Goal: Find specific page/section: Find specific page/section

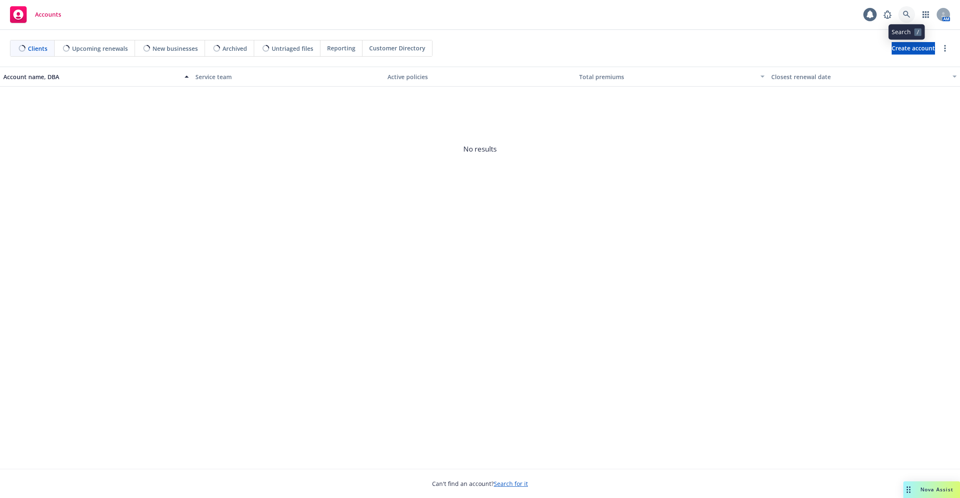
click at [911, 17] on link at bounding box center [906, 14] width 17 height 17
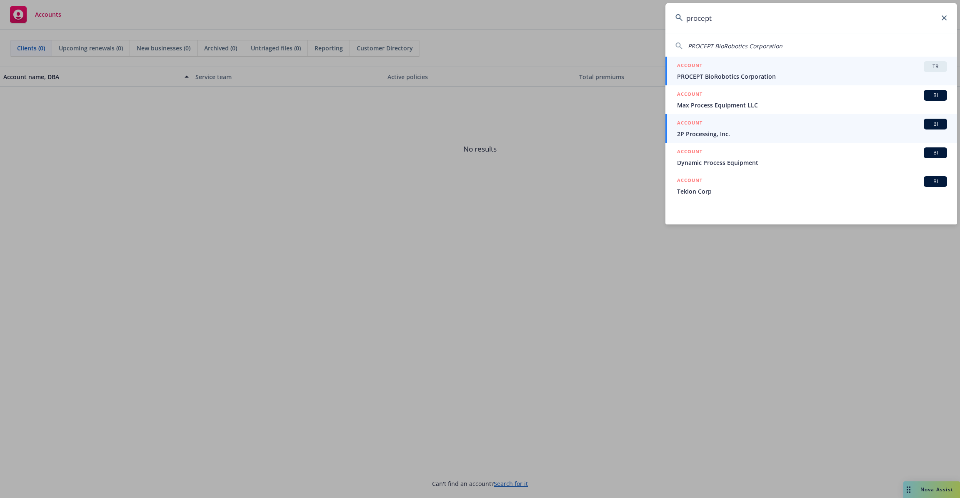
type input "procept"
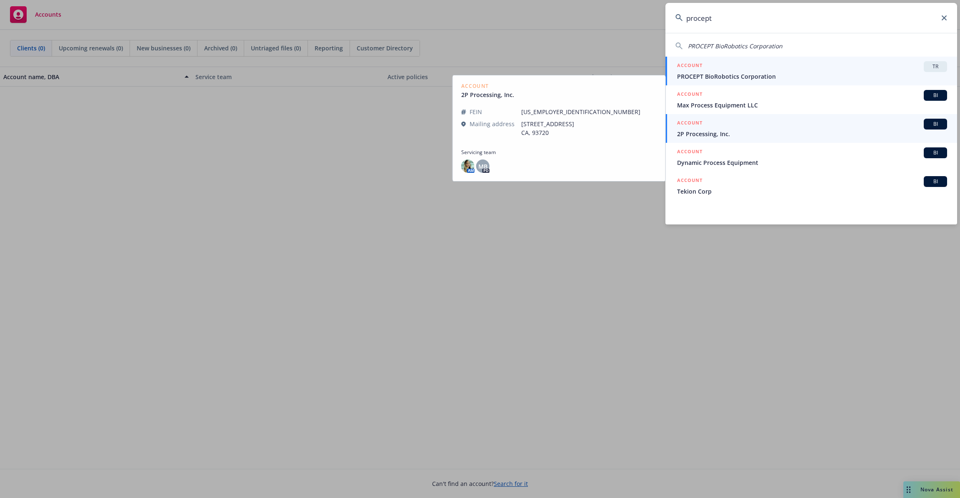
click at [822, 70] on div "ACCOUNT TR" at bounding box center [812, 66] width 270 height 11
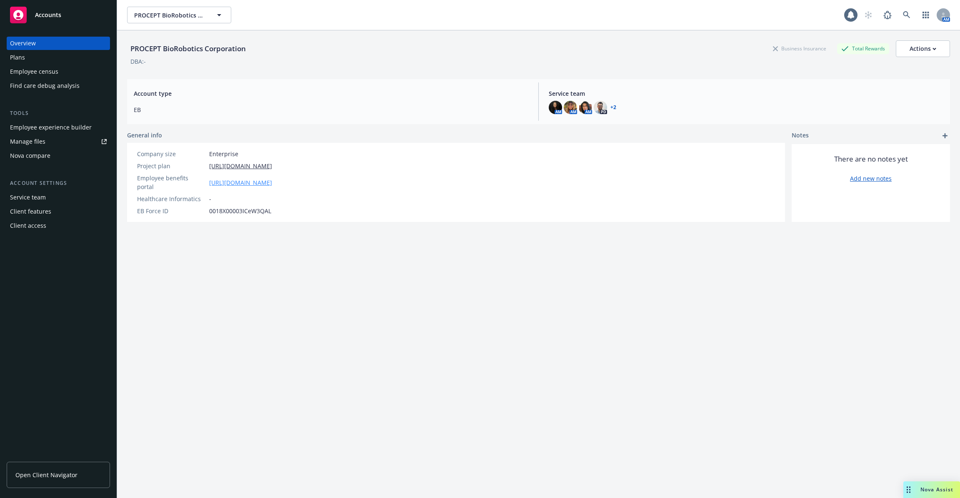
click at [256, 181] on link "https://app.strivebenefits.com/procept-biorobotics" at bounding box center [240, 182] width 63 height 9
click at [55, 127] on div "Employee experience builder" at bounding box center [51, 127] width 82 height 13
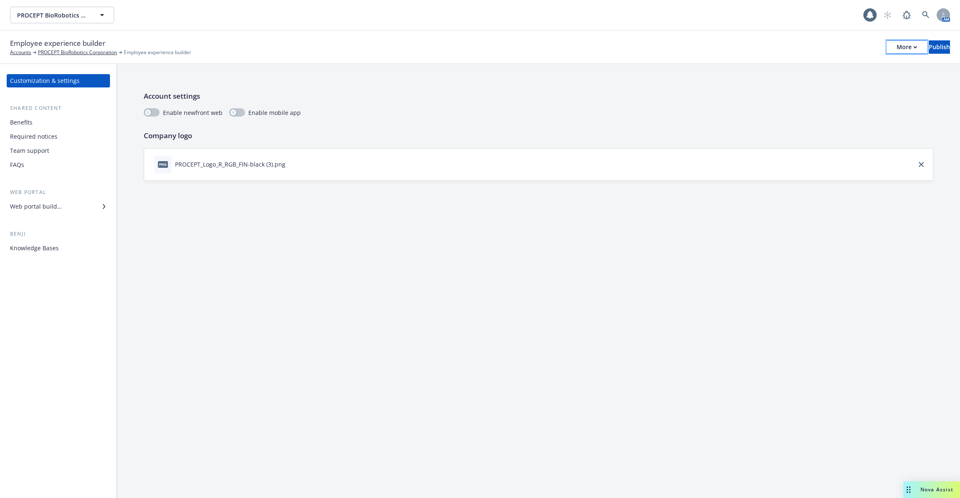
click at [913, 47] on icon "button" at bounding box center [915, 47] width 4 height 3
click at [865, 80] on link "Copy portal link" at bounding box center [837, 82] width 123 height 17
click at [928, 15] on icon at bounding box center [925, 14] width 7 height 7
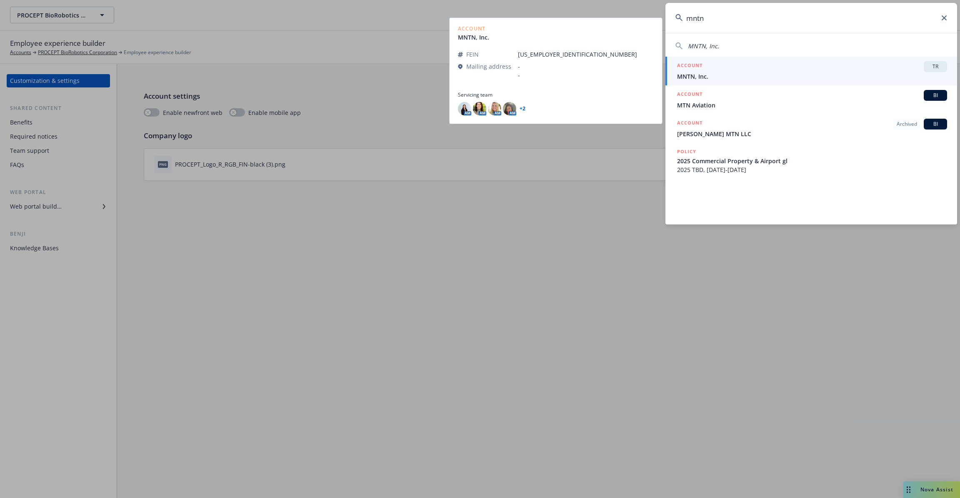
type input "mntn"
click at [763, 81] on link "ACCOUNT TR MNTN, Inc." at bounding box center [811, 71] width 292 height 29
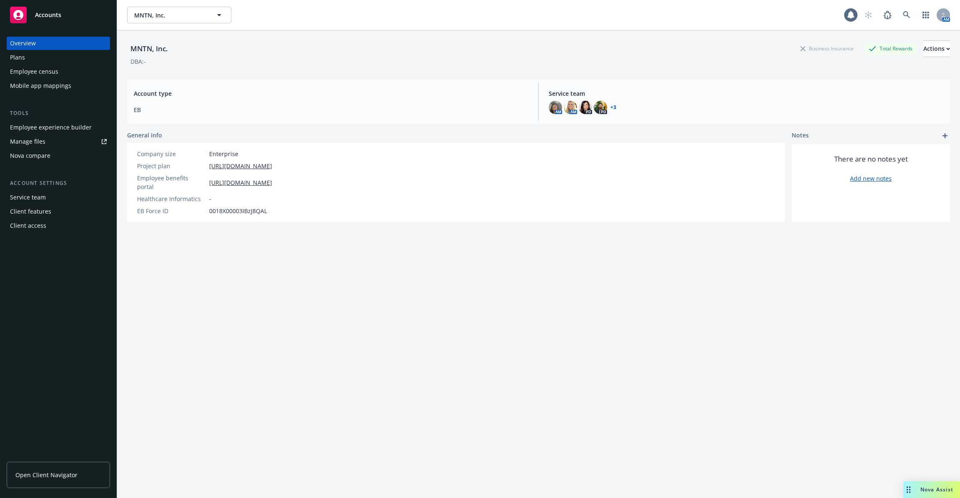
click at [83, 125] on div "Employee experience builder" at bounding box center [51, 127] width 82 height 13
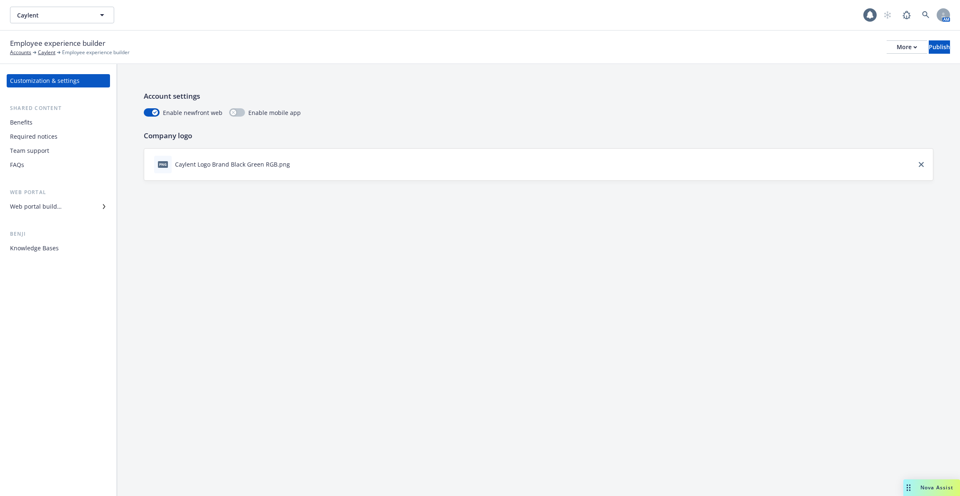
click at [51, 45] on span "Employee experience builder" at bounding box center [57, 43] width 95 height 11
click at [48, 51] on link "Caylent" at bounding box center [46, 52] width 17 height 7
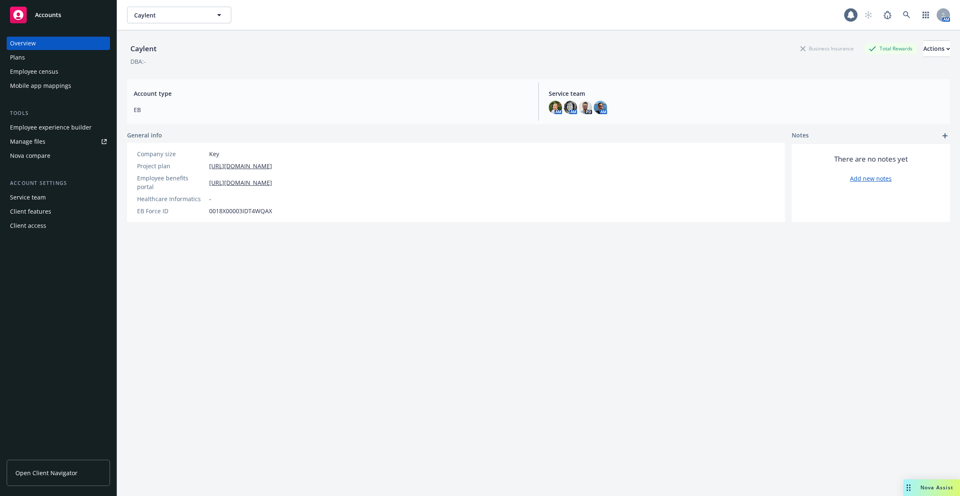
click at [65, 127] on div "Employee experience builder" at bounding box center [51, 127] width 82 height 13
